Goal: Communication & Community: Answer question/provide support

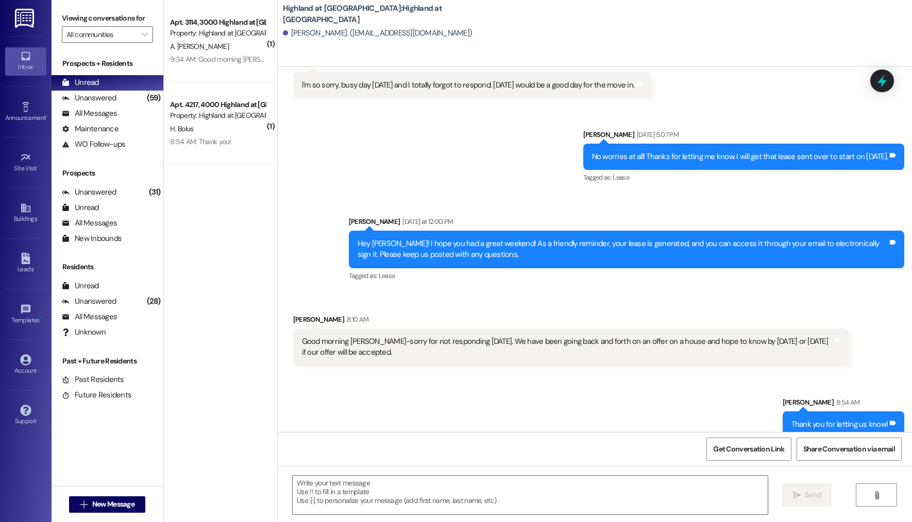
scroll to position [1437, 0]
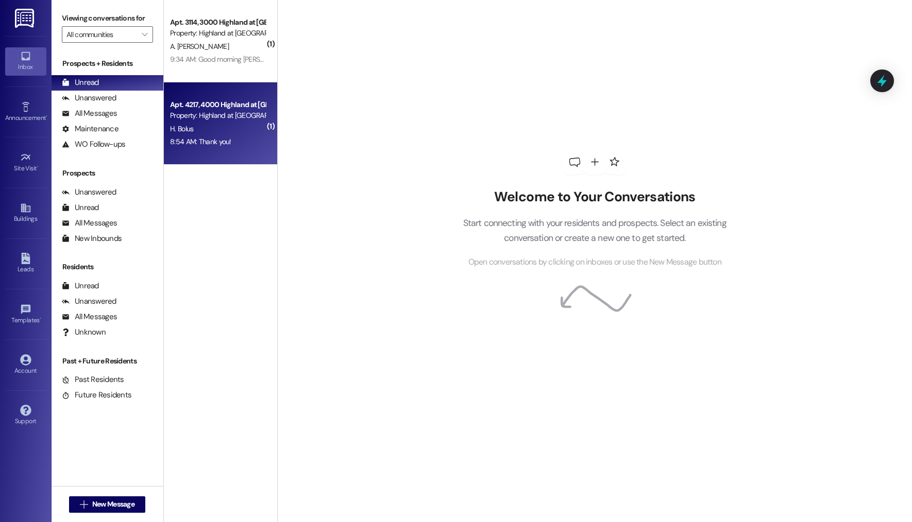
click at [231, 131] on div "H. Bolus" at bounding box center [217, 129] width 97 height 13
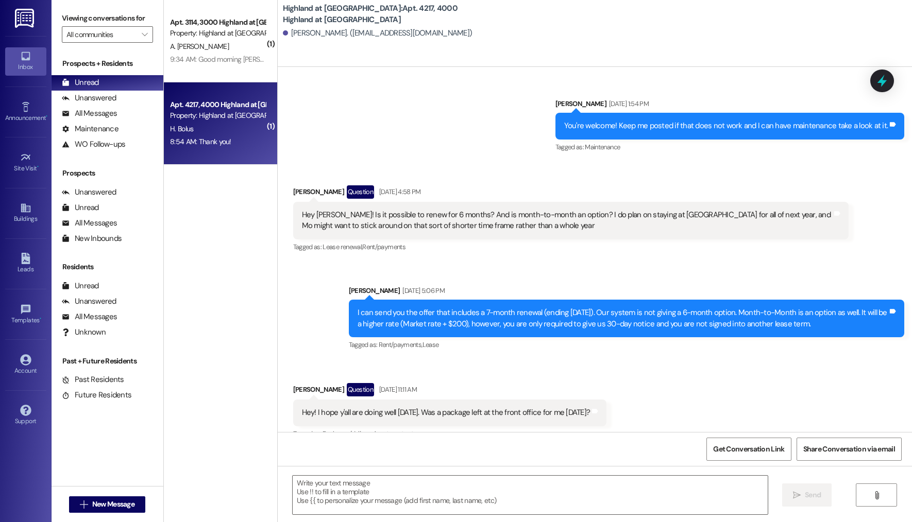
scroll to position [6511, 0]
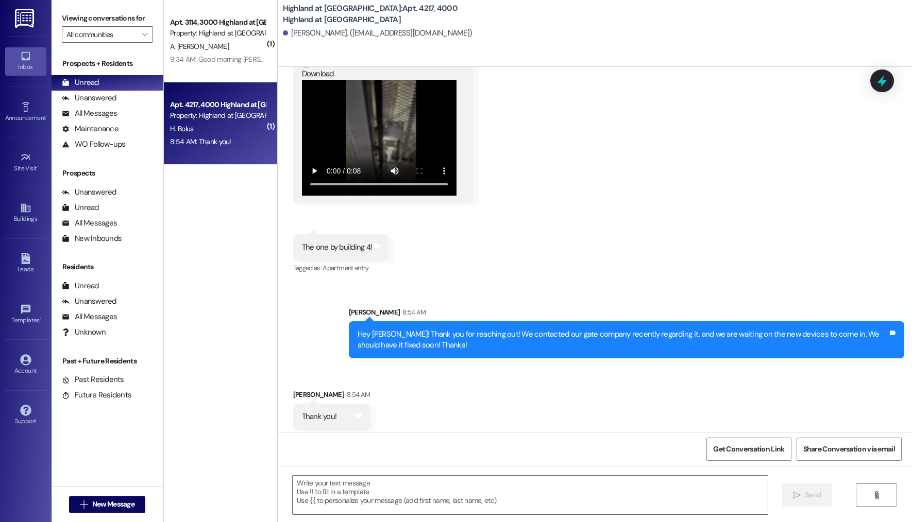
click at [182, 61] on div "9:34 AM: Good morning Rosemary, i got your voicemail. I had to get to work in t…" at bounding box center [472, 59] width 605 height 9
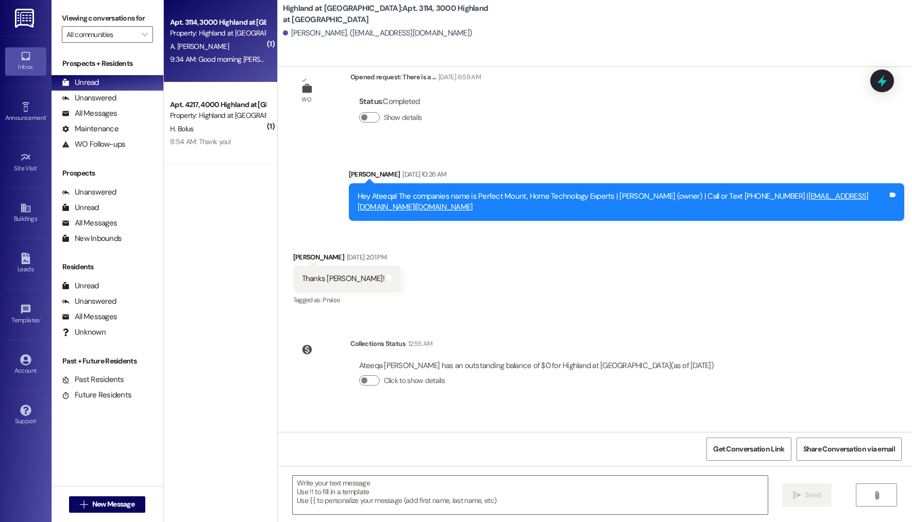
scroll to position [2127, 0]
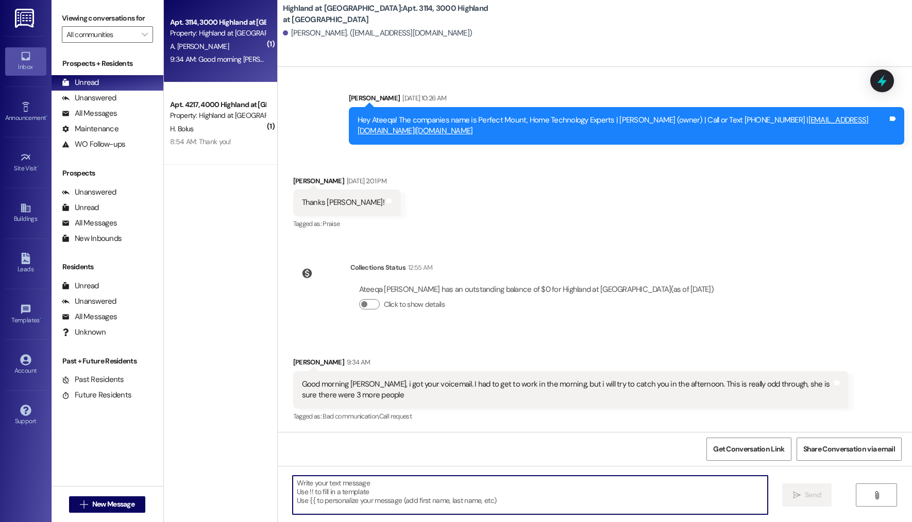
click at [327, 476] on textarea at bounding box center [530, 495] width 475 height 39
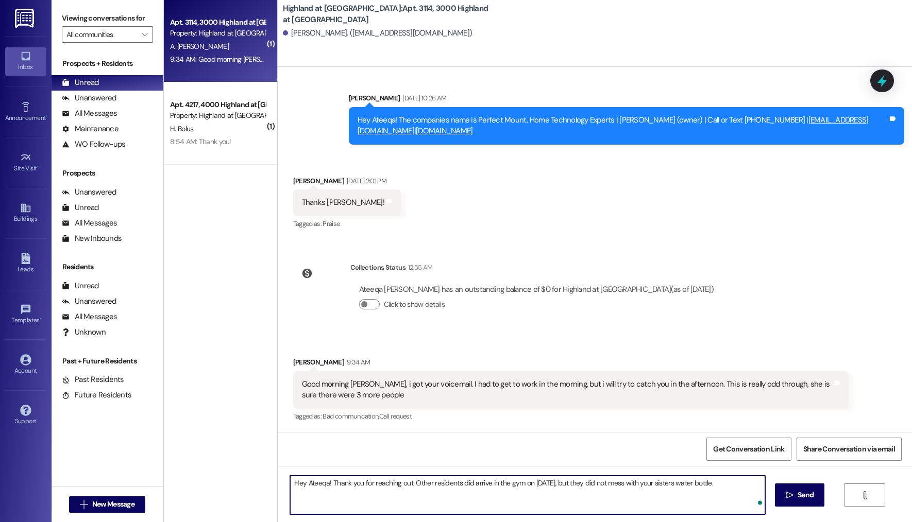
type textarea "Hey Ateeqa! Thank you for reaching out. Other residents did arrive in the gym o…"
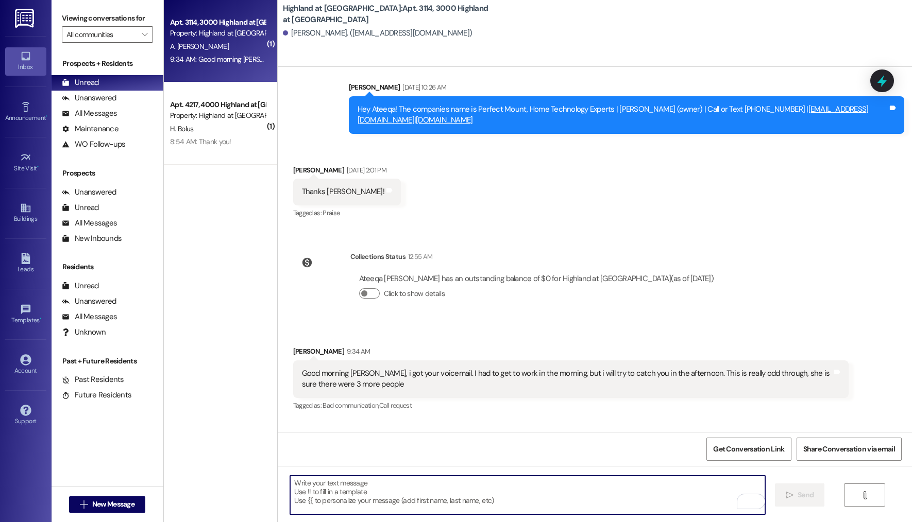
scroll to position [2200, 0]
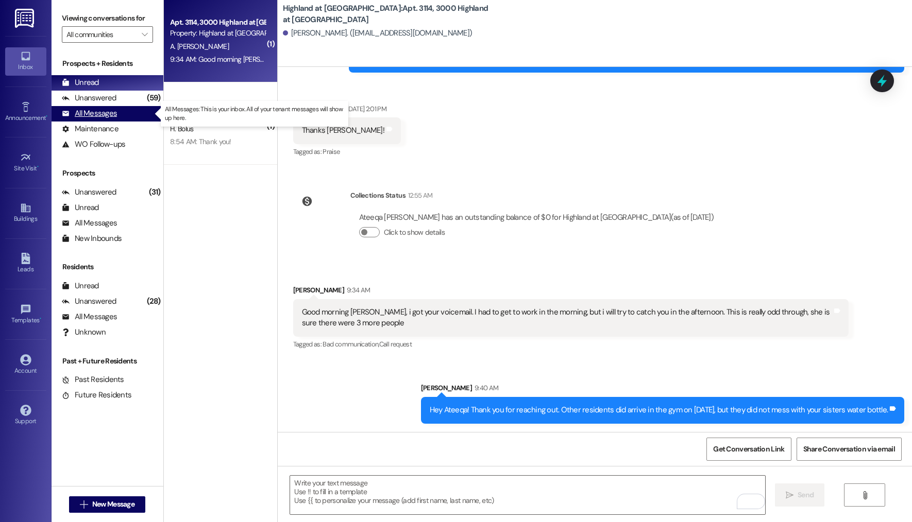
click at [102, 113] on div "All Messages" at bounding box center [89, 113] width 55 height 11
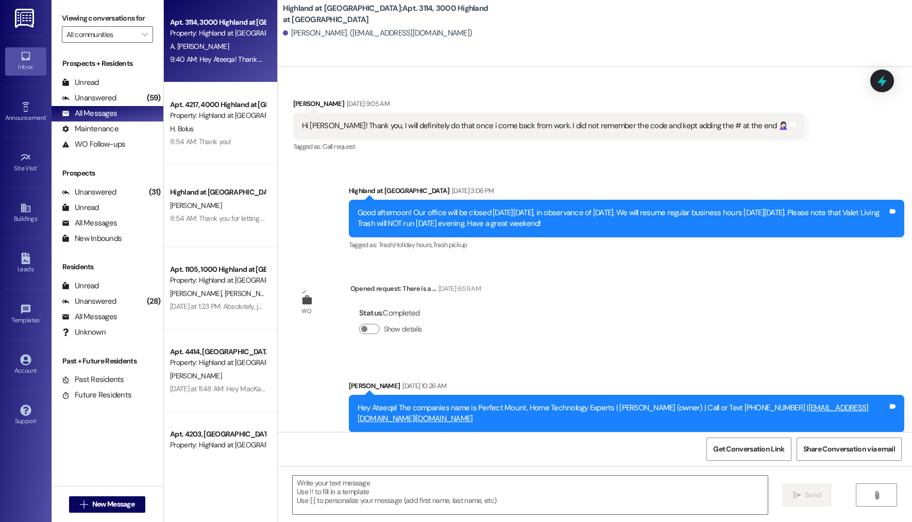
scroll to position [2127, 0]
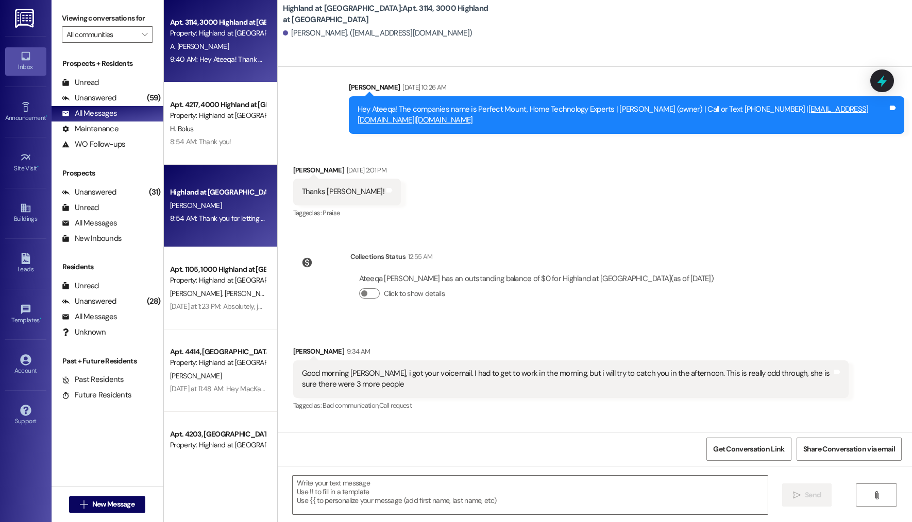
click at [199, 216] on div "8:54 AM: Thank you for letting us know! 8:54 AM: Thank you for letting us know!" at bounding box center [228, 218] width 117 height 9
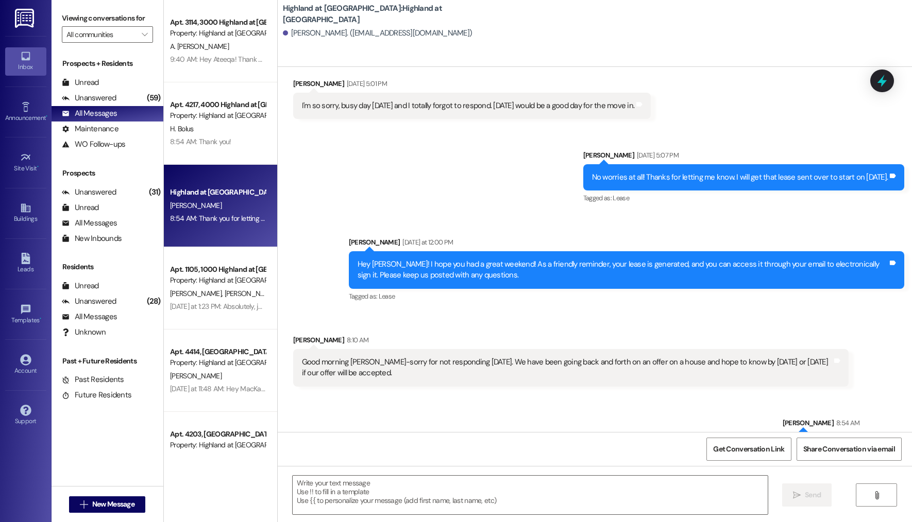
scroll to position [1437, 0]
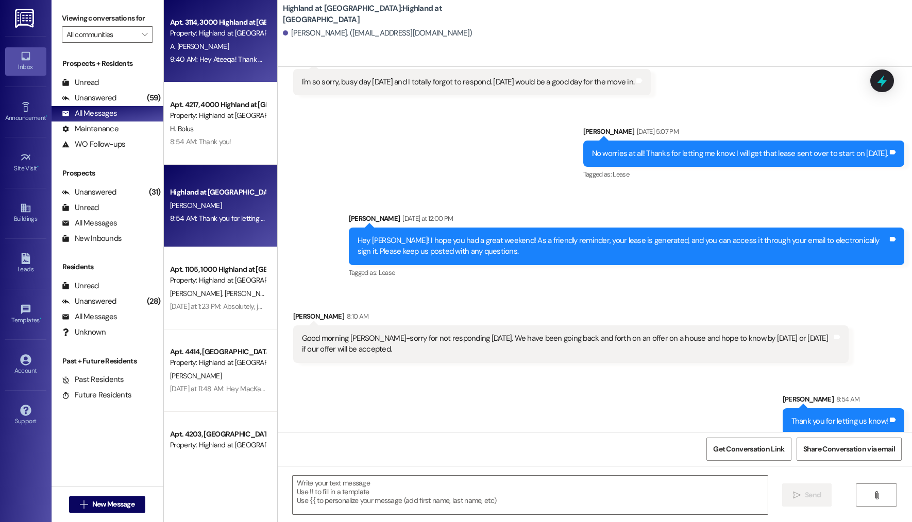
click at [224, 54] on div "9:40 AM: Hey Ateeqa! Thank you for reaching out. Other residents did arrive in …" at bounding box center [217, 59] width 97 height 13
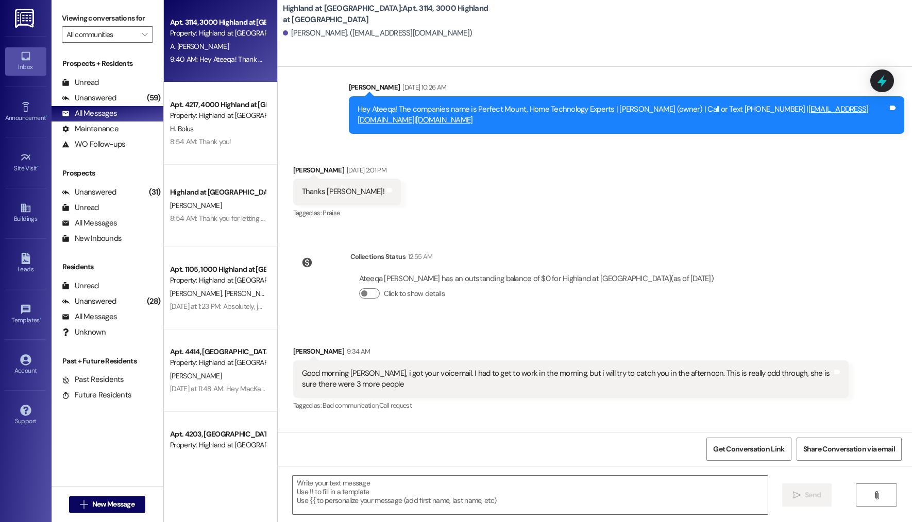
scroll to position [2215, 0]
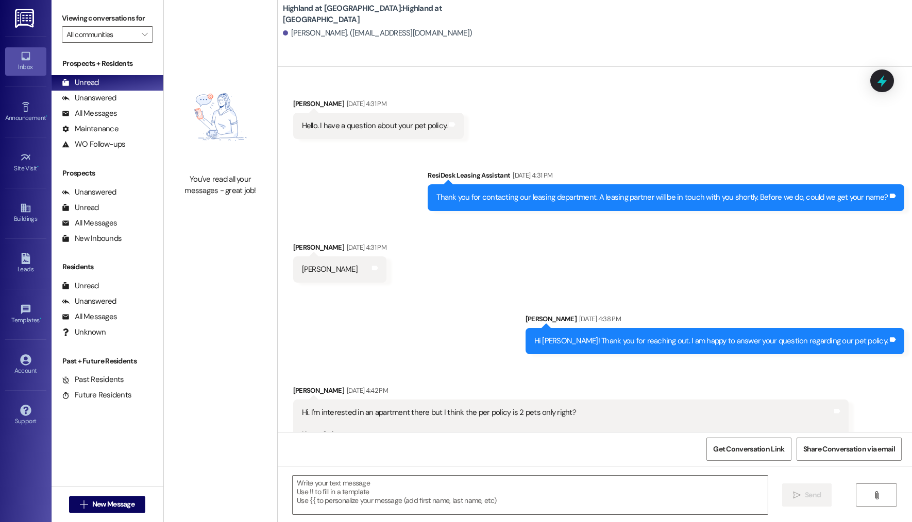
scroll to position [6870, 0]
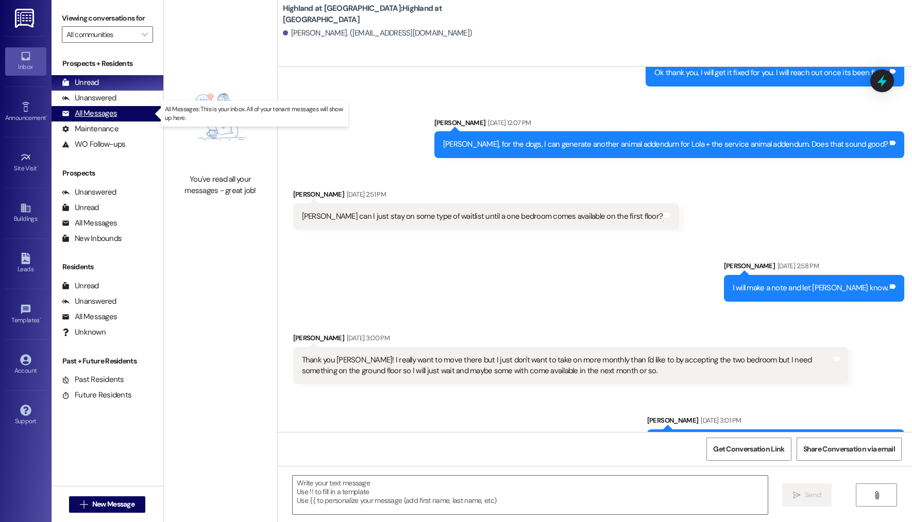
click at [126, 108] on div "All Messages (undefined)" at bounding box center [108, 113] width 112 height 15
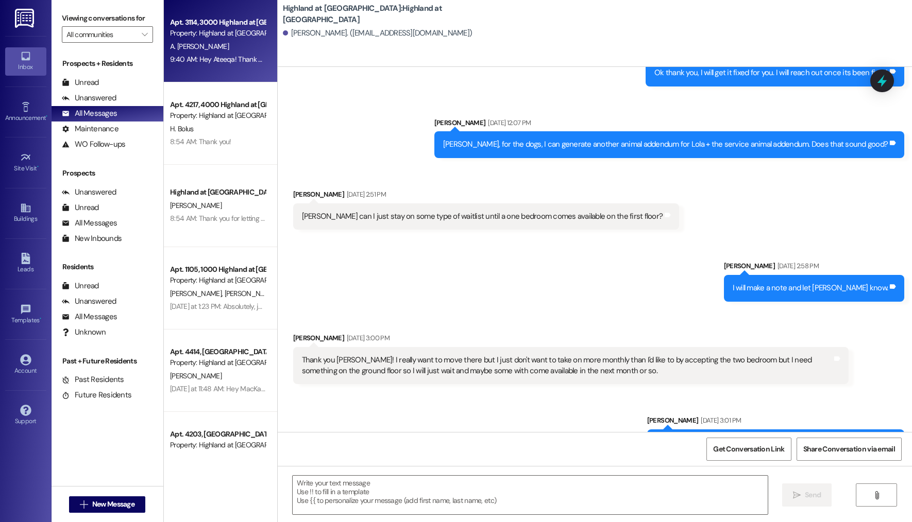
click at [171, 56] on div "9:40 AM: Hey Ateeqa! Thank you for reaching out. Other residents did arrive in …" at bounding box center [394, 59] width 448 height 9
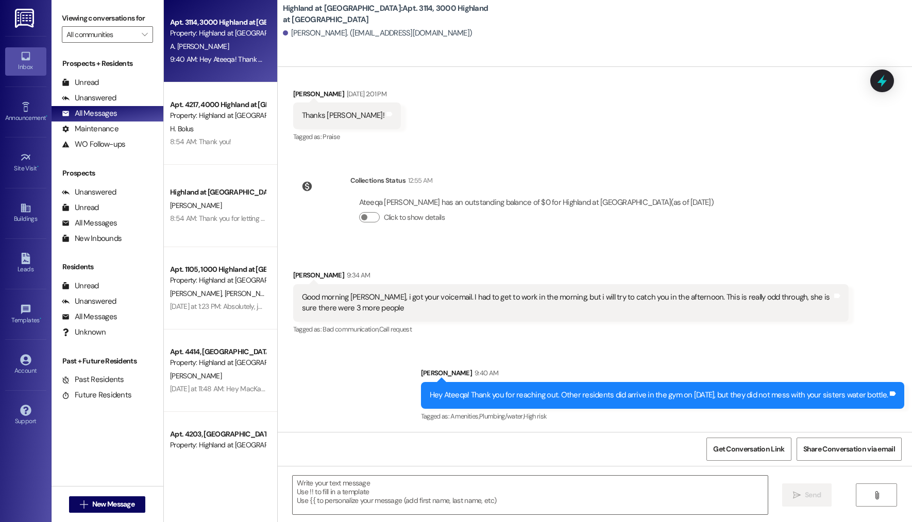
scroll to position [2215, 0]
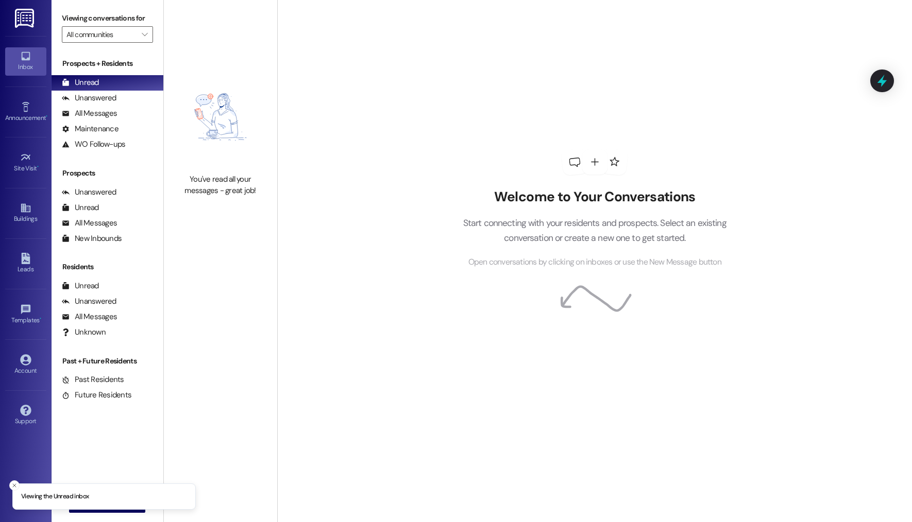
drag, startPoint x: 12, startPoint y: 487, endPoint x: 77, endPoint y: 508, distance: 68.1
click at [12, 487] on icon "Close toast" at bounding box center [14, 486] width 6 height 6
click at [100, 505] on span "New Message" at bounding box center [113, 504] width 42 height 11
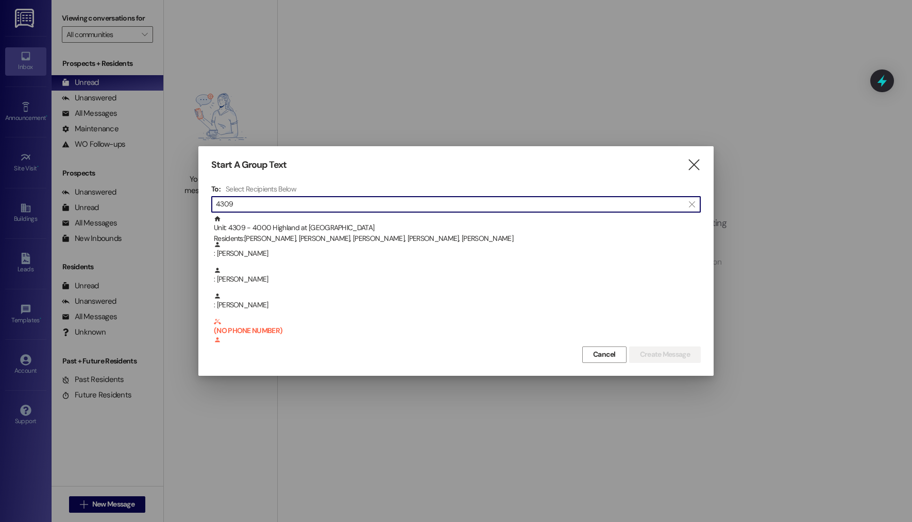
type input "4309"
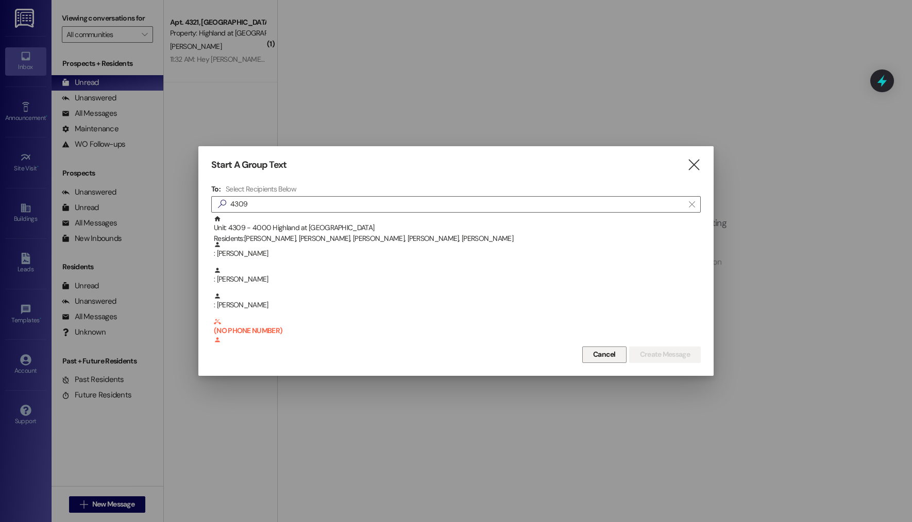
click at [601, 358] on span "Cancel" at bounding box center [604, 354] width 23 height 11
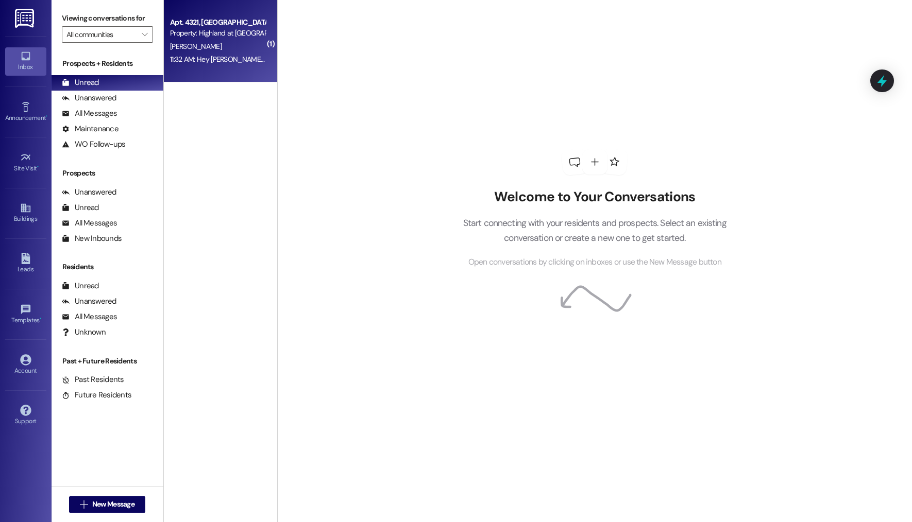
click at [218, 72] on div "Apt. 4321, 4000 Highland at Spring Hill Property: Highland at Spring Hill C. Ad…" at bounding box center [220, 41] width 113 height 82
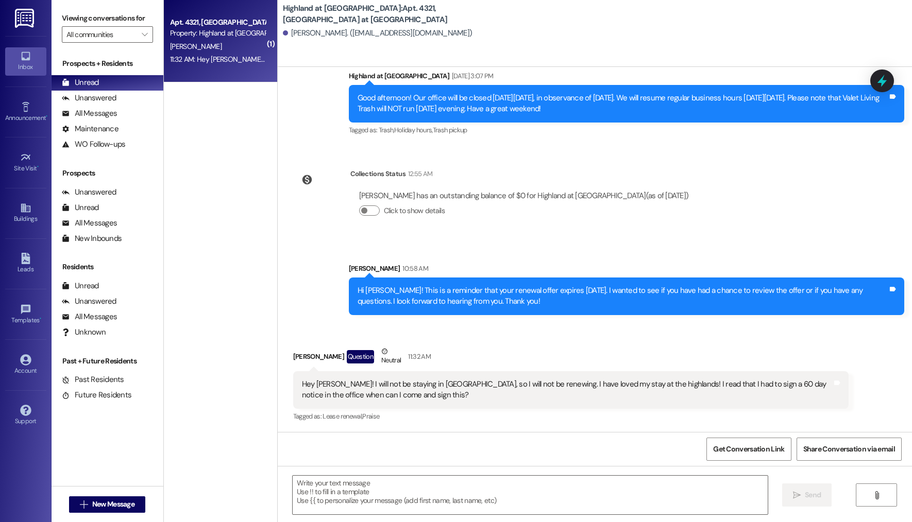
scroll to position [3863, 0]
